Goal: Navigation & Orientation: Find specific page/section

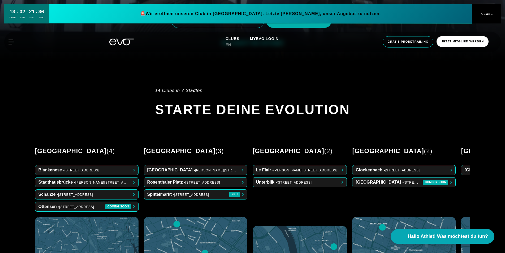
scroll to position [216, 0]
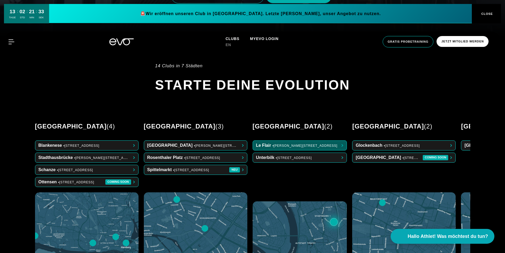
click at [305, 141] on span at bounding box center [300, 146] width 94 height 10
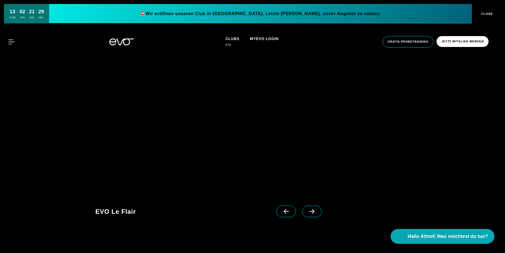
scroll to position [541, 0]
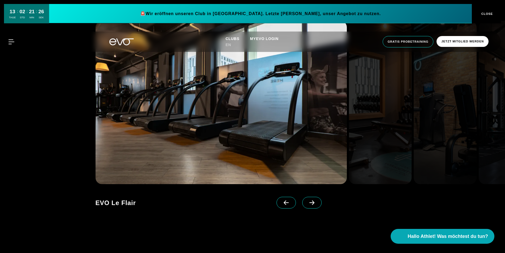
click at [312, 208] on span at bounding box center [311, 203] width 19 height 12
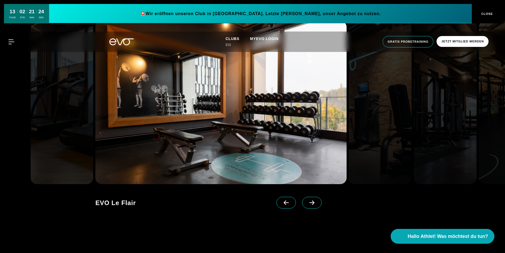
click at [313, 206] on span at bounding box center [311, 203] width 19 height 12
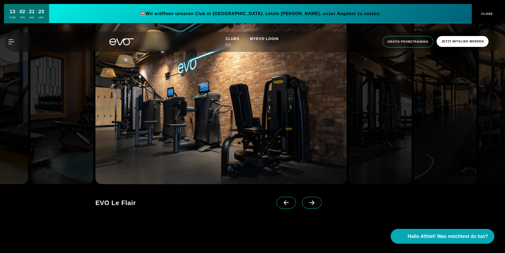
click at [313, 206] on span at bounding box center [311, 203] width 19 height 12
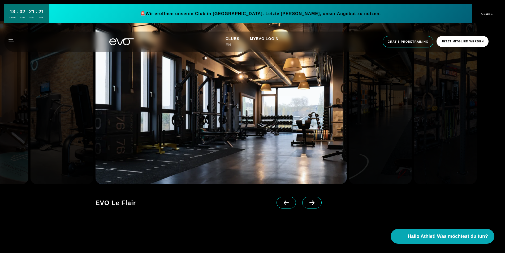
click at [313, 206] on span at bounding box center [311, 203] width 19 height 12
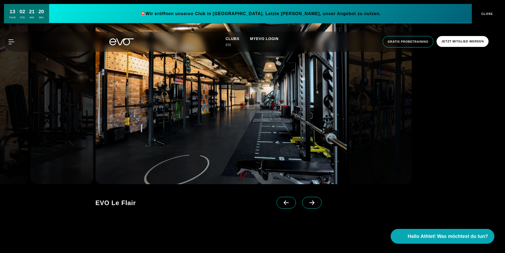
click at [313, 206] on span at bounding box center [311, 203] width 19 height 12
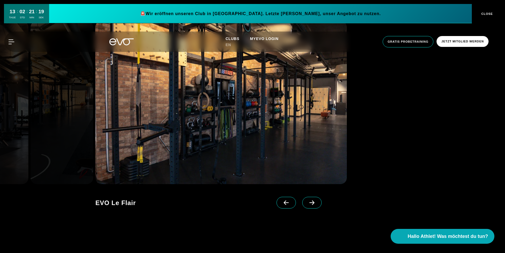
click at [313, 206] on span at bounding box center [311, 203] width 19 height 12
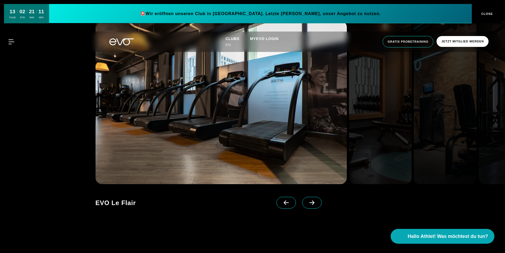
click at [309, 202] on icon at bounding box center [311, 203] width 9 height 5
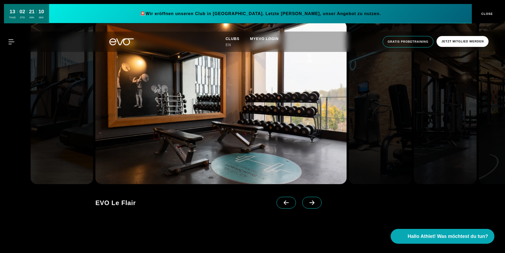
click at [309, 202] on icon at bounding box center [311, 203] width 9 height 5
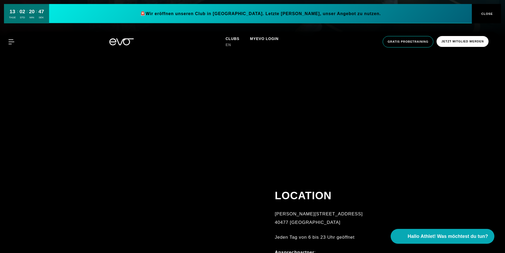
scroll to position [298, 0]
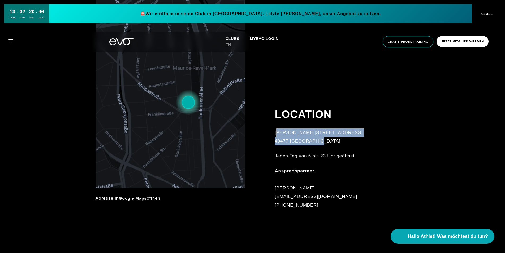
drag, startPoint x: 280, startPoint y: 134, endPoint x: 343, endPoint y: 142, distance: 63.9
click at [343, 142] on div "[PERSON_NAME][STREET_ADDRESS]" at bounding box center [333, 137] width 117 height 17
click at [335, 159] on div "Jeden Tag von 6 bis 23 Uhr geöffnet" at bounding box center [333, 156] width 117 height 8
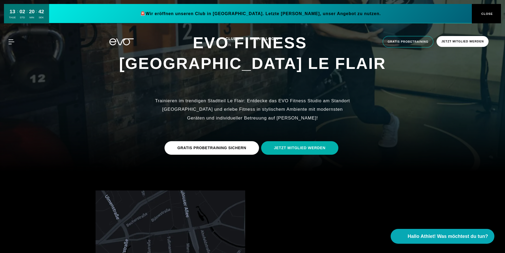
scroll to position [0, 0]
